Goal: Task Accomplishment & Management: Manage account settings

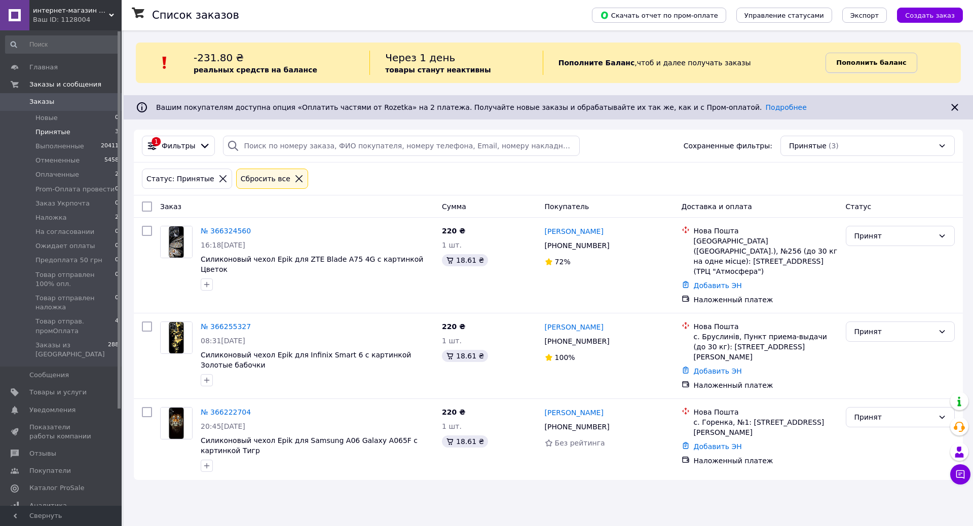
click at [857, 62] on b "Пополнить баланс" at bounding box center [871, 63] width 70 height 8
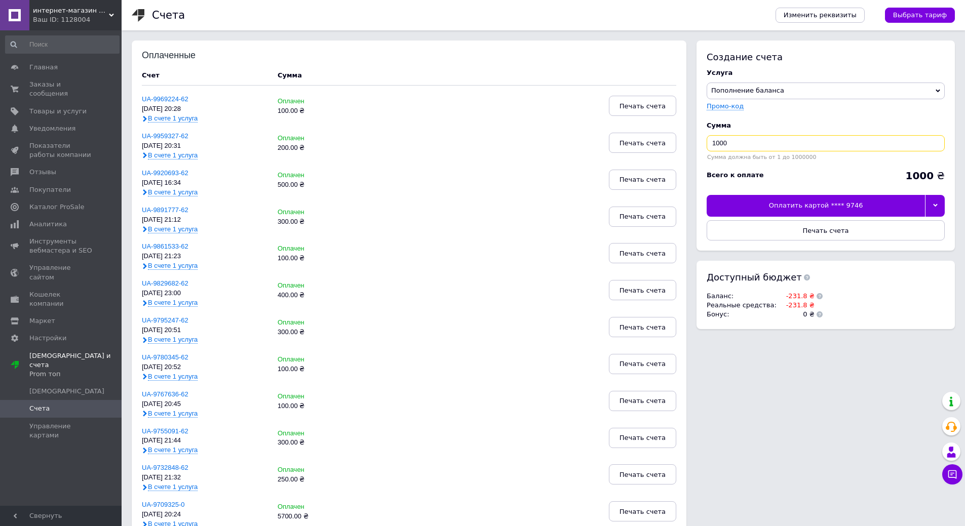
click at [742, 139] on input "1000" at bounding box center [826, 143] width 238 height 16
type input "250"
click at [845, 206] on div "Оплатить картой **** 9746" at bounding box center [816, 205] width 218 height 21
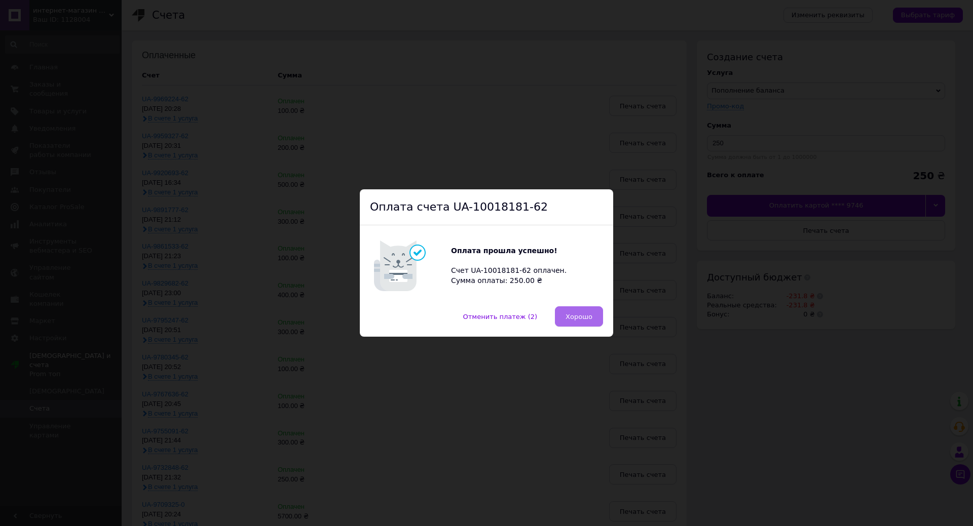
click at [568, 313] on span "Хорошо" at bounding box center [578, 317] width 27 height 8
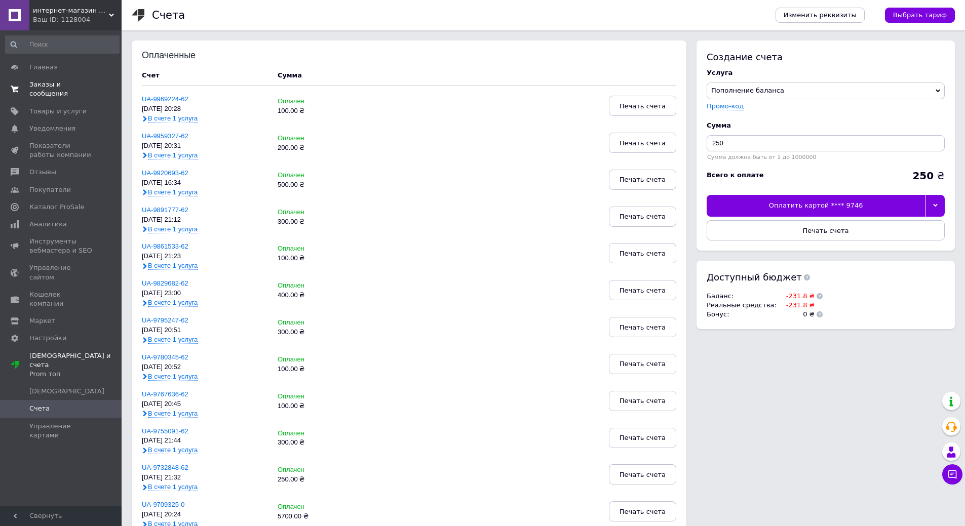
click at [47, 83] on span "Заказы и сообщения" at bounding box center [61, 89] width 64 height 18
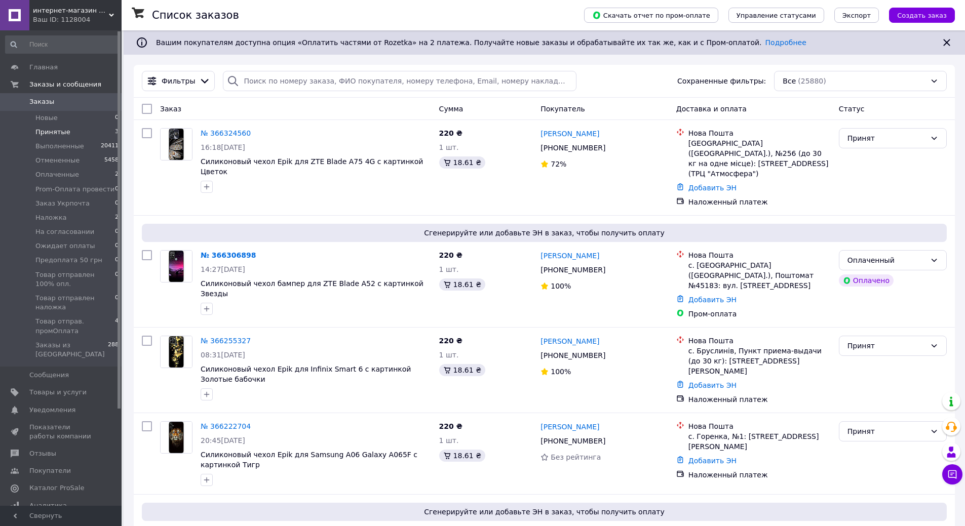
click at [44, 129] on span "Принятые" at bounding box center [52, 132] width 35 height 9
